Goal: Check status: Check status

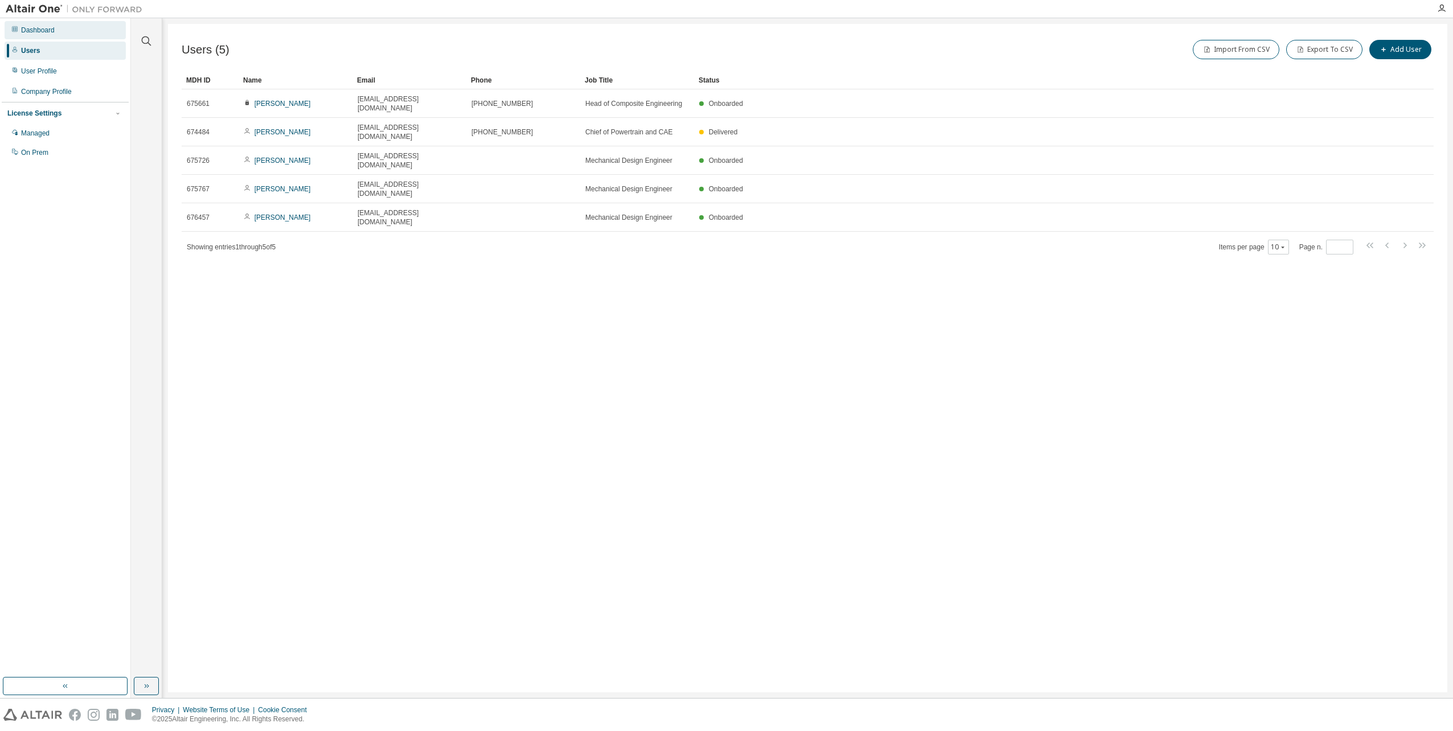
click at [45, 35] on div "Dashboard" at bounding box center [65, 30] width 121 height 18
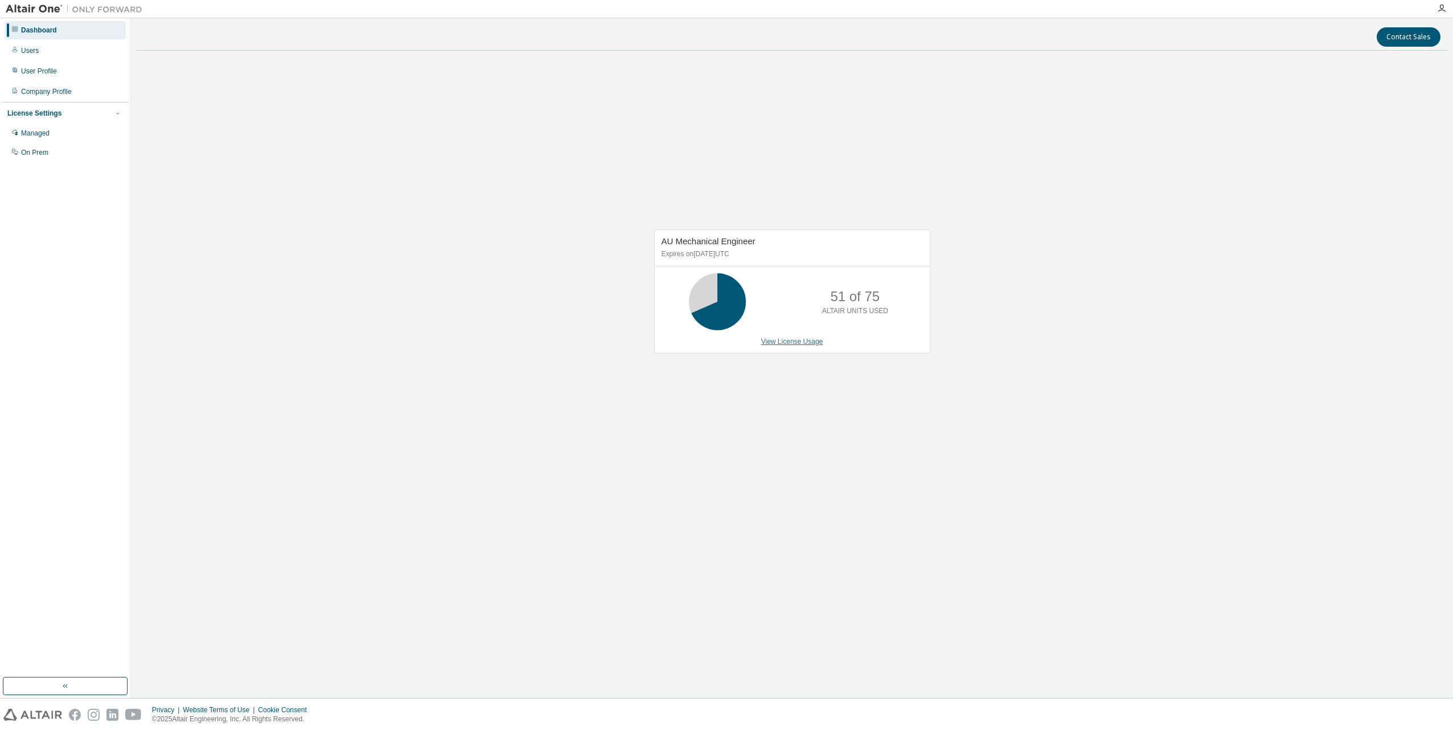
click at [810, 346] on div "AU Mechanical Engineer Expires on [DATE] UTC 51 of 75 ALTAIR UNITS USED View Li…" at bounding box center [792, 292] width 276 height 124
click at [796, 342] on link "View License Usage" at bounding box center [792, 342] width 62 height 8
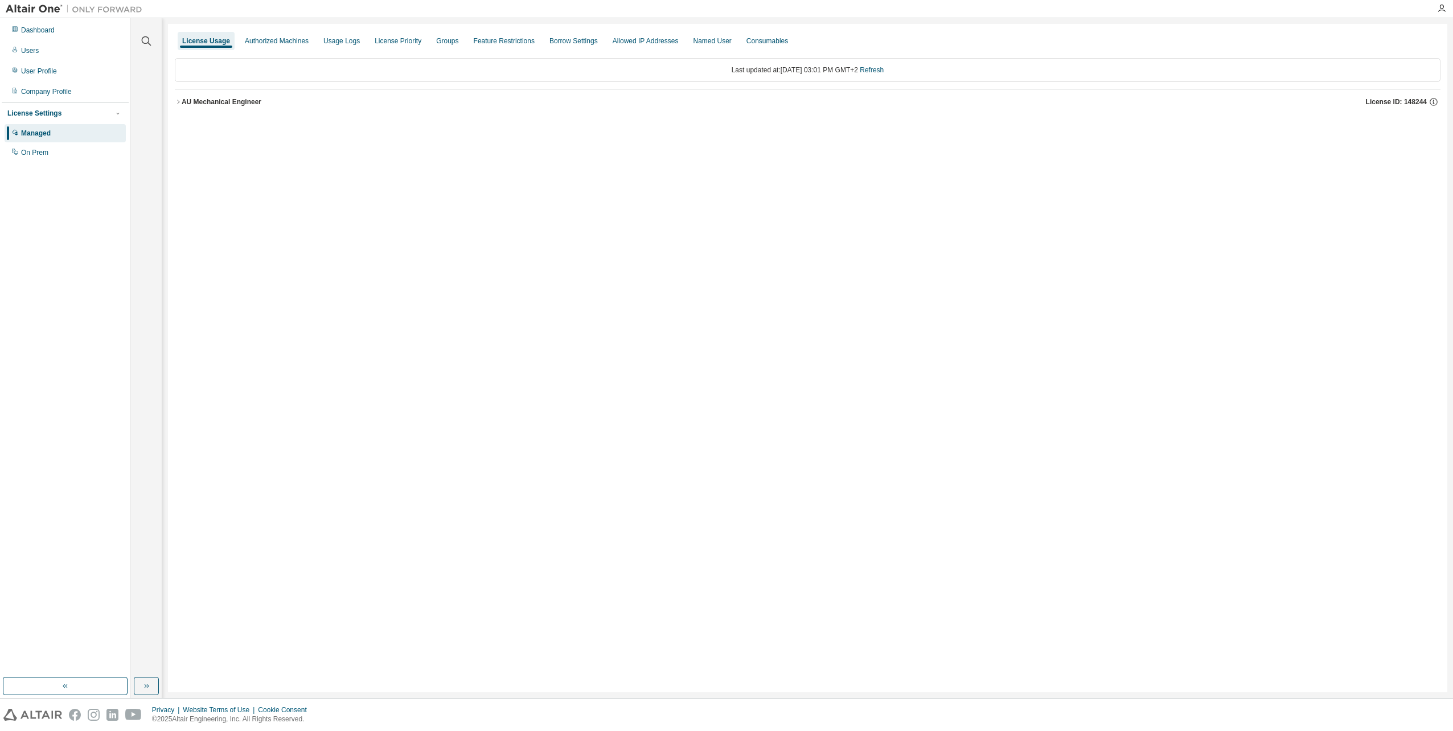
click at [185, 101] on div "AU Mechanical Engineer" at bounding box center [222, 101] width 80 height 9
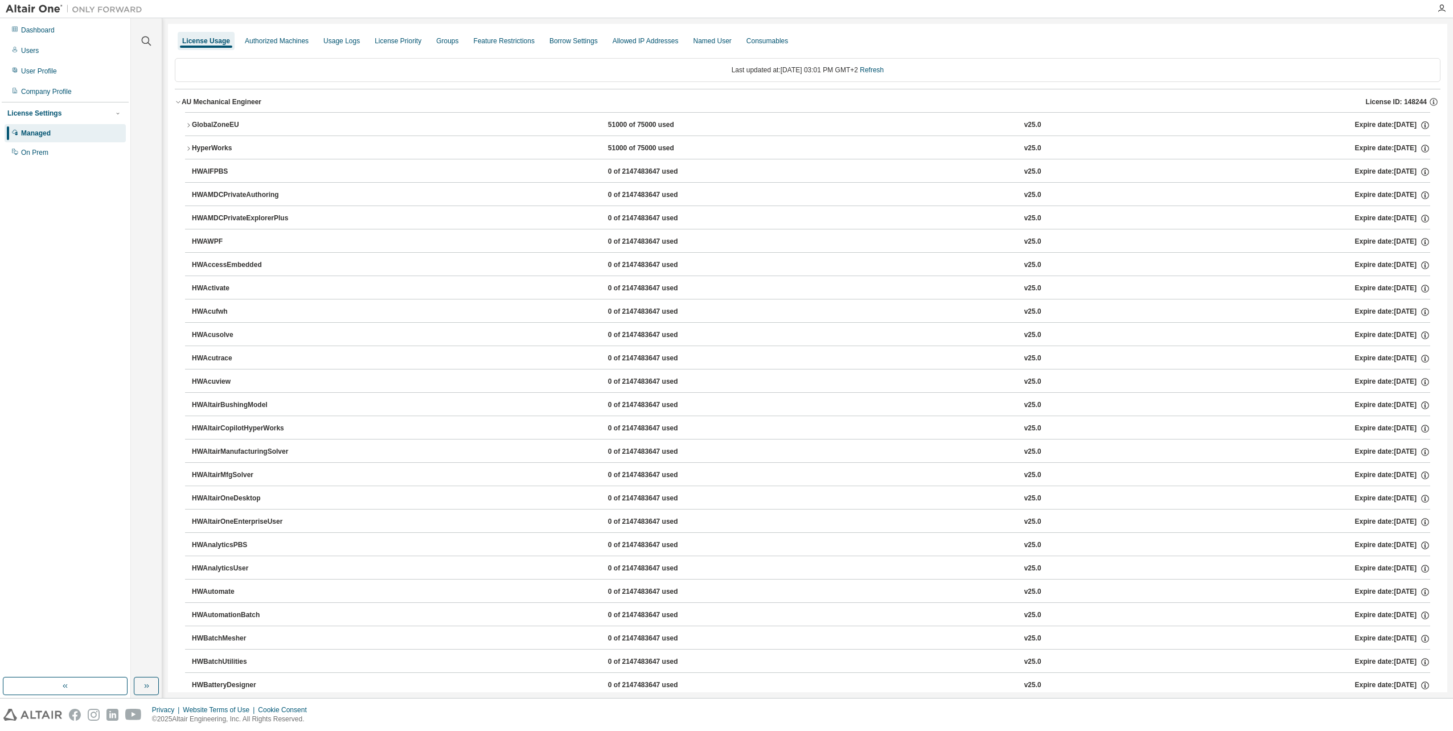
click at [190, 147] on icon "button" at bounding box center [188, 148] width 7 height 7
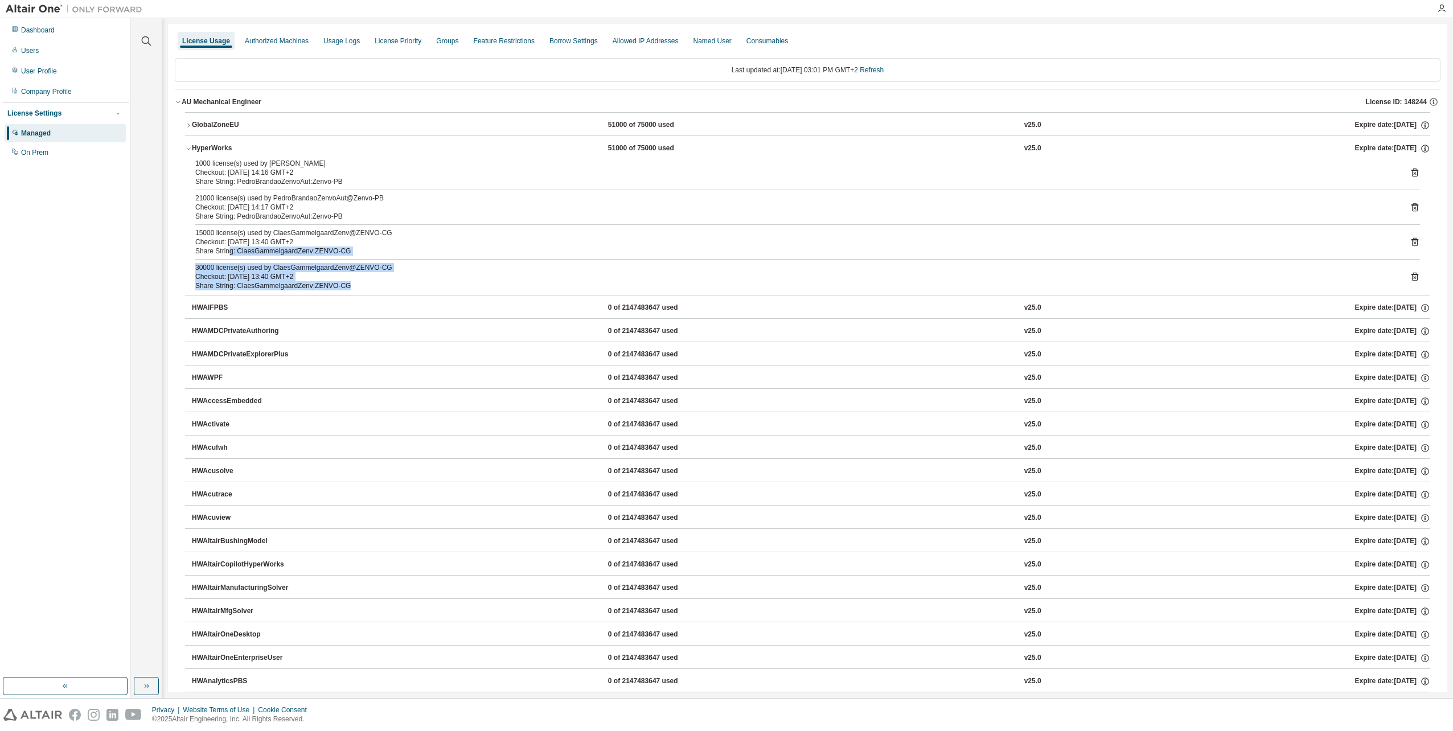
drag, startPoint x: 228, startPoint y: 251, endPoint x: 350, endPoint y: 287, distance: 127.2
click at [350, 287] on div "1000 license(s) used by [PERSON_NAME] Checkout: [DATE] 14:16 GMT+2 Share String…" at bounding box center [808, 227] width 1246 height 136
click at [187, 152] on button "HyperWorks 51000 of 75000 used v25.0 Expire date: [DATE]" at bounding box center [808, 148] width 1246 height 25
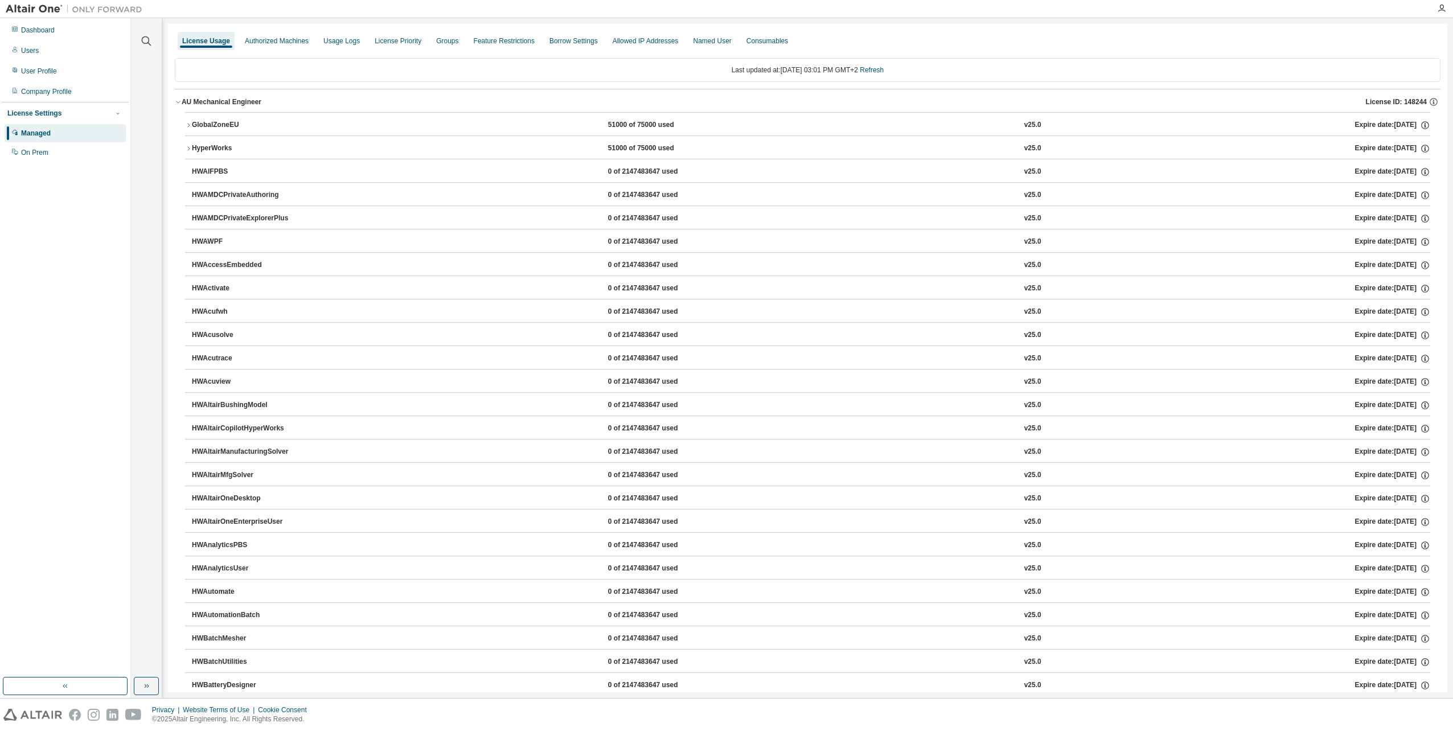
click at [187, 152] on button "HyperWorks 51000 of 75000 used v25.0 Expire date: [DATE]" at bounding box center [808, 148] width 1246 height 25
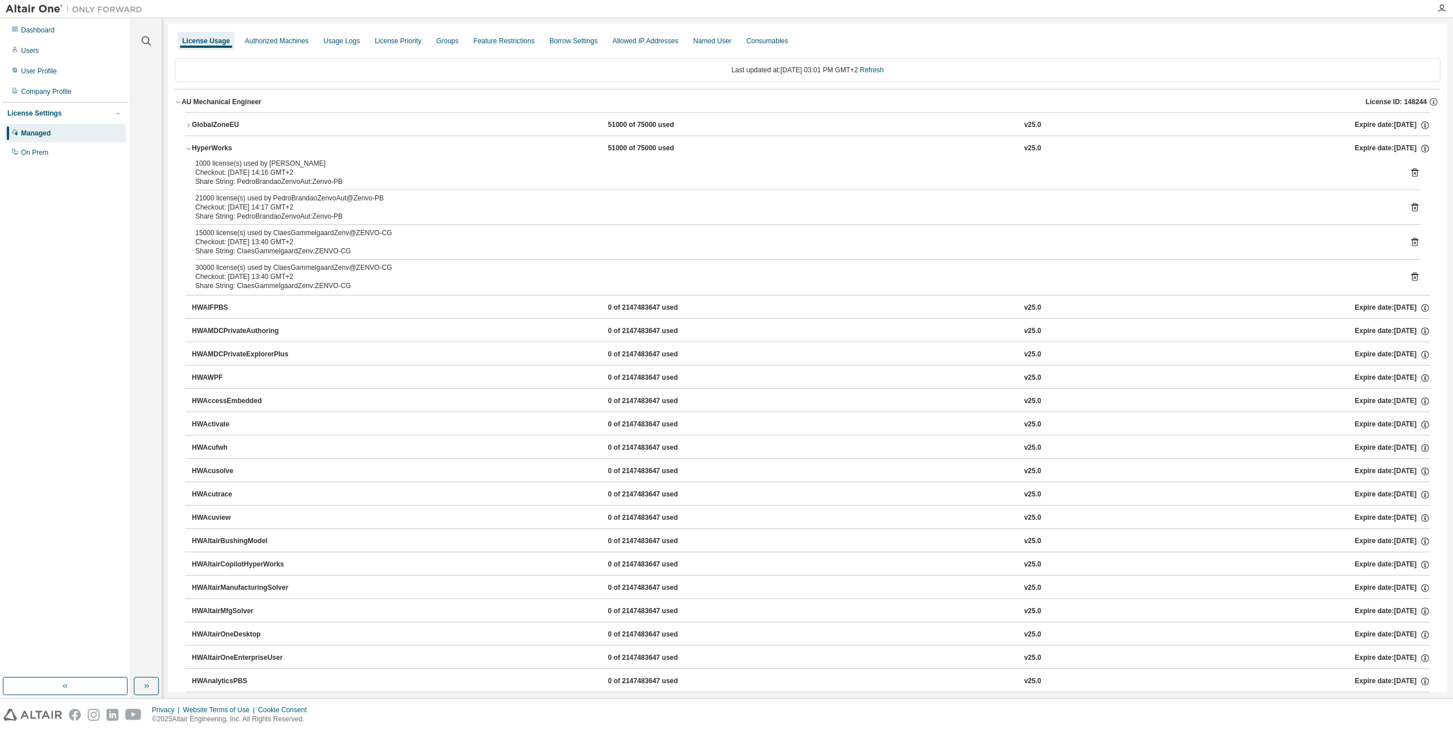
drag, startPoint x: 195, startPoint y: 198, endPoint x: 392, endPoint y: 165, distance: 199.8
click at [392, 165] on div "1000 license(s) used by [PERSON_NAME] Checkout: [DATE] 14:16 GMT+2 Share String…" at bounding box center [808, 227] width 1246 height 136
drag, startPoint x: 392, startPoint y: 165, endPoint x: 426, endPoint y: 187, distance: 40.6
click at [426, 187] on div "1000 license(s) used by [PERSON_NAME] Checkout: [DATE] 14:16 GMT+2 Share String…" at bounding box center [808, 227] width 1246 height 136
